Goal: Use online tool/utility: Utilize a website feature to perform a specific function

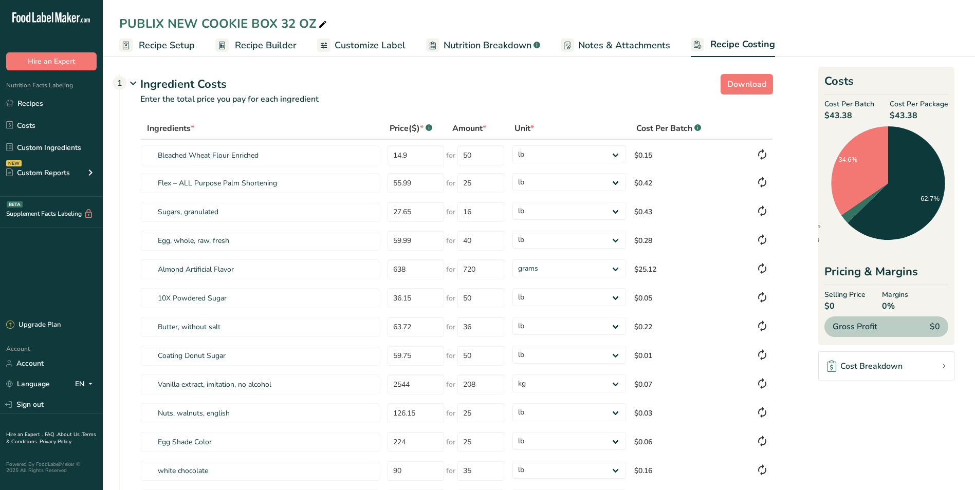
select select "12"
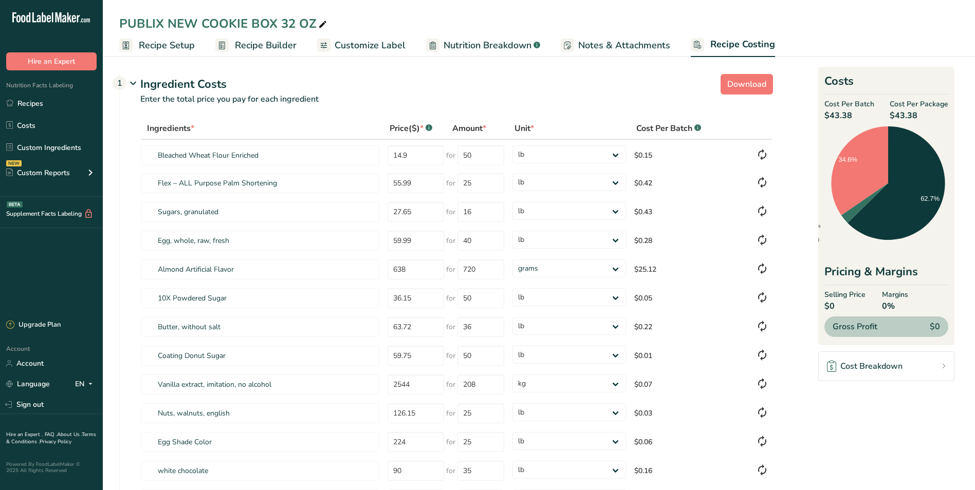
select select "12"
select select "1"
select select "12"
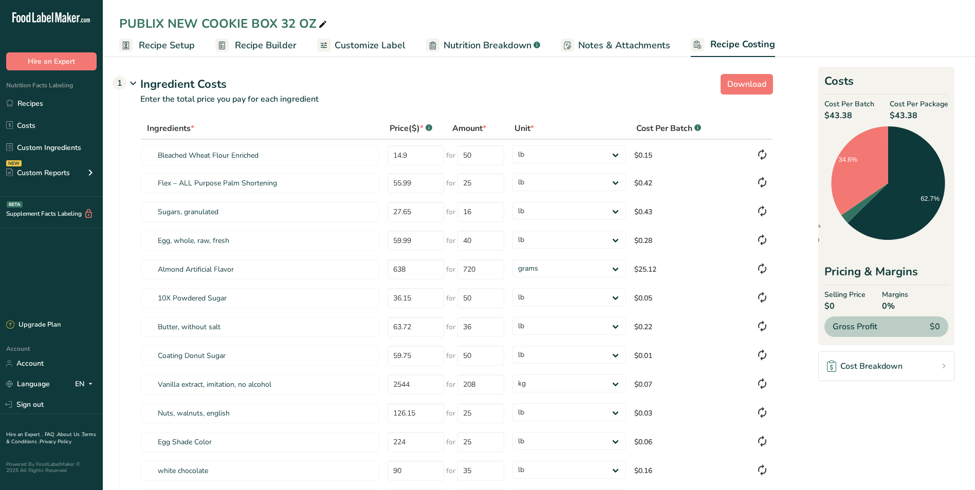
select select "12"
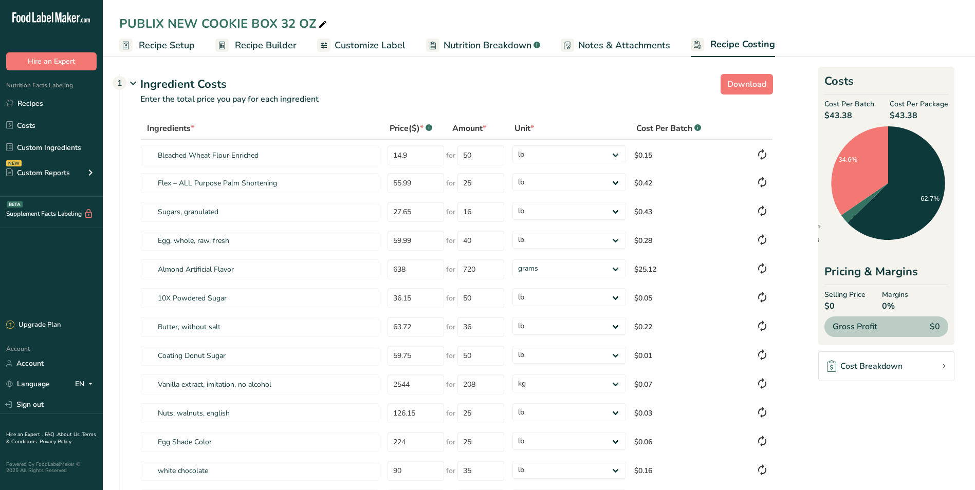
select select "12"
